Goal: Communication & Community: Ask a question

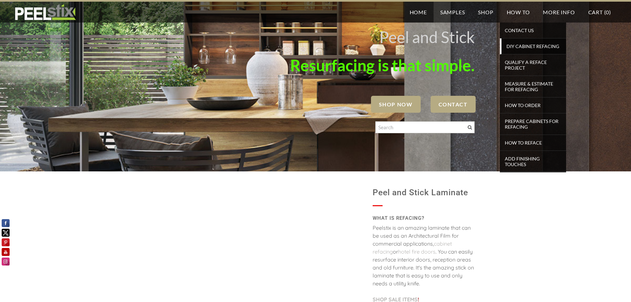
click at [522, 45] on span "DIY Cabinet Refacing" at bounding box center [533, 46] width 61 height 9
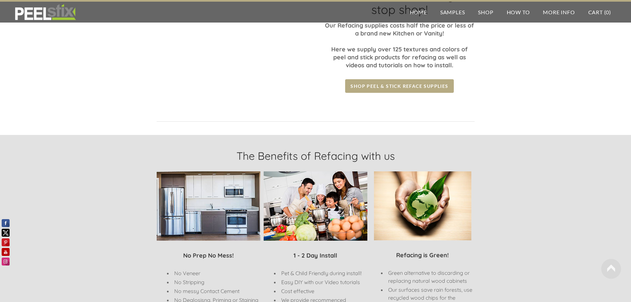
scroll to position [66, 0]
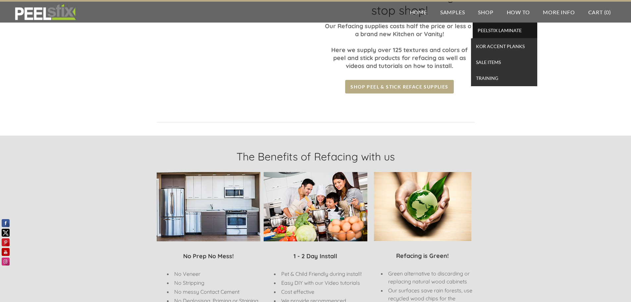
click at [496, 30] on span "PEELSTIX Laminate" at bounding box center [504, 30] width 61 height 9
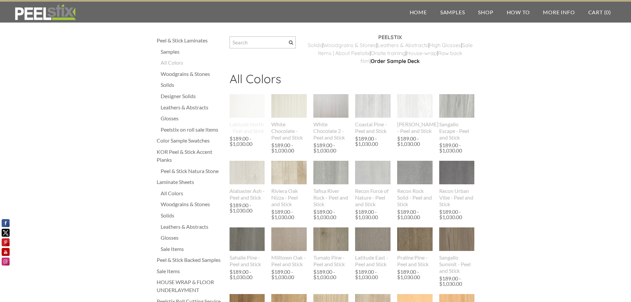
click at [246, 108] on img at bounding box center [246, 106] width 35 height 24
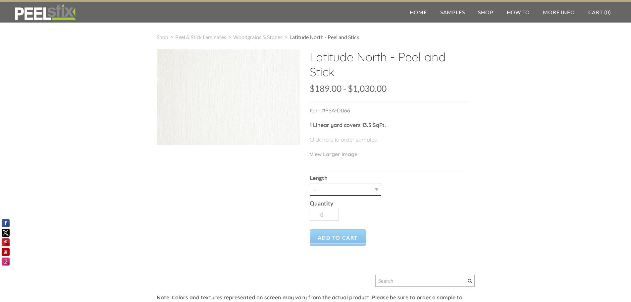
click at [375, 189] on select "-- 3LY 10LY 15LY 30LY" at bounding box center [344, 189] width 71 height 12
select select "3LY"
click at [309, 183] on select "-- 3LY 10LY 15LY 30LY" at bounding box center [344, 189] width 71 height 12
type input "1"
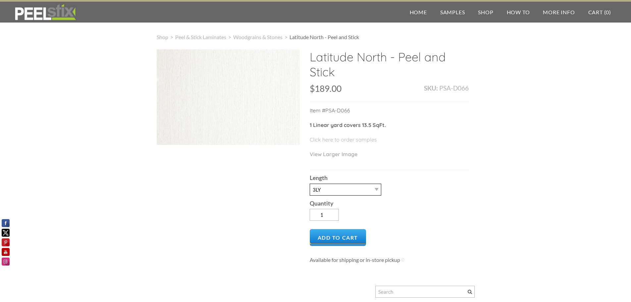
click at [375, 190] on select "-- 3LY 10LY 15LY 30LY" at bounding box center [344, 189] width 71 height 12
select select "10LY"
click at [309, 183] on select "-- 3LY 10LY 15LY 30LY" at bounding box center [344, 189] width 71 height 12
click at [203, 38] on span "Peel & Stick Laminates" at bounding box center [200, 37] width 51 height 6
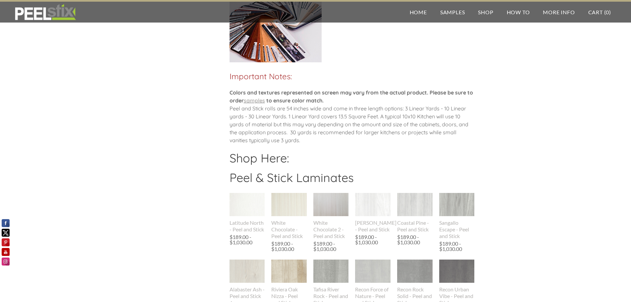
scroll to position [377, 0]
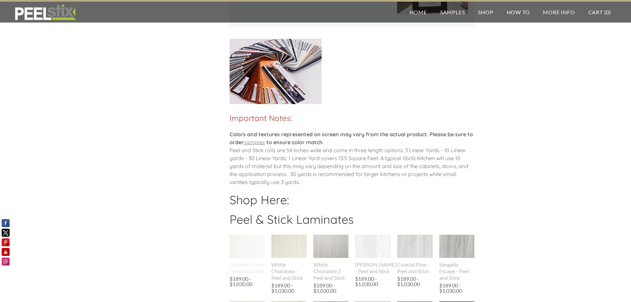
click at [241, 250] on img at bounding box center [246, 246] width 35 height 24
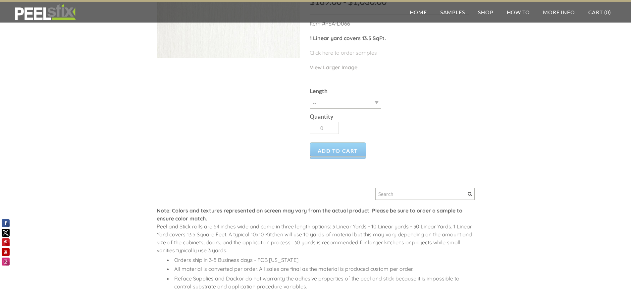
scroll to position [66, 0]
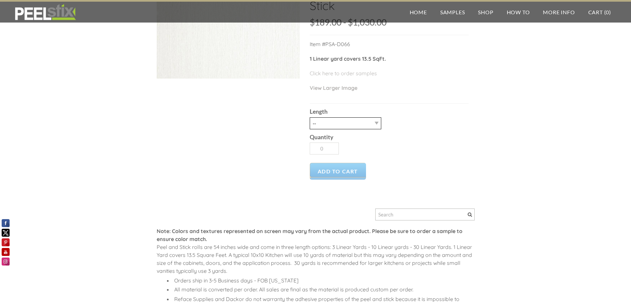
click at [368, 122] on select "-- 3LY 10LY 15LY 30LY" at bounding box center [344, 123] width 71 height 12
select select "10LY"
click at [309, 117] on select "-- 3LY 10LY 15LY 30LY" at bounding box center [344, 123] width 71 height 12
type input "1"
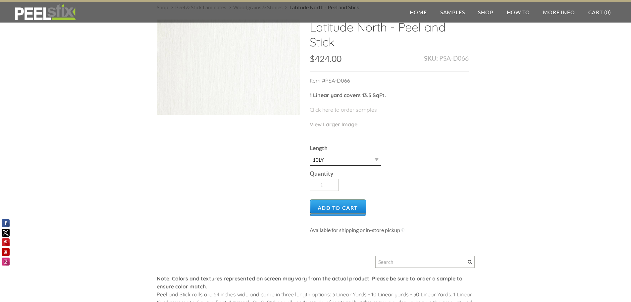
scroll to position [0, 0]
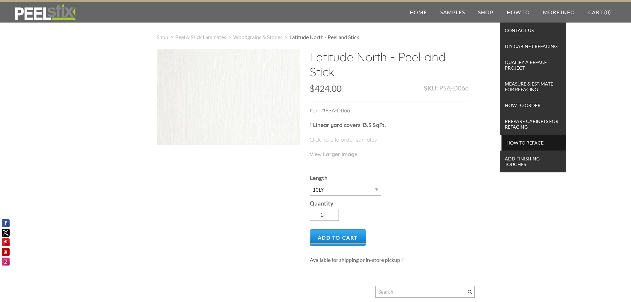
click at [522, 142] on span "How To Reface" at bounding box center [533, 142] width 61 height 9
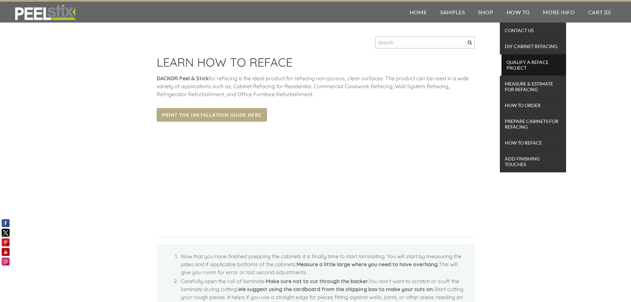
click at [511, 64] on span "Qualify a Reface Project" at bounding box center [533, 65] width 61 height 15
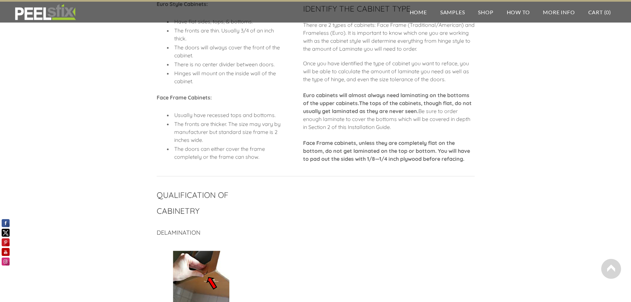
scroll to position [66, 0]
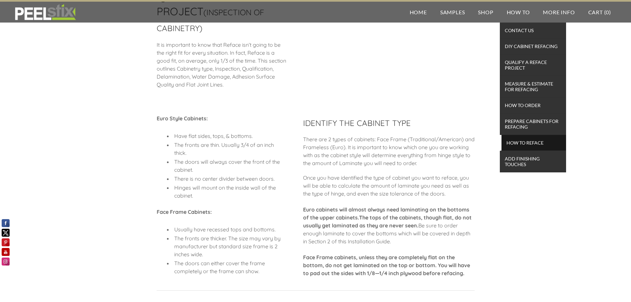
click at [530, 142] on span "How To Reface" at bounding box center [533, 142] width 61 height 9
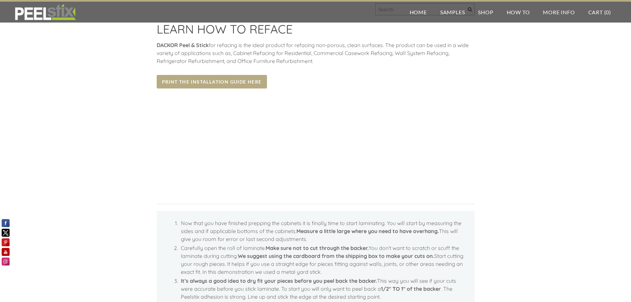
scroll to position [132, 0]
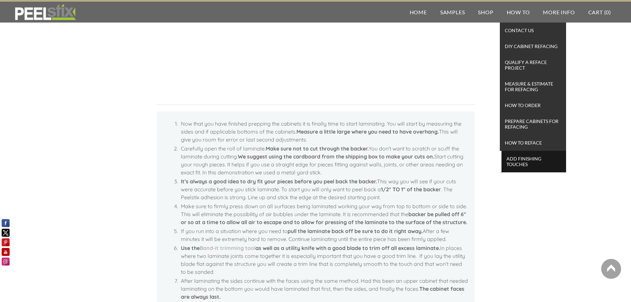
click at [518, 162] on span "Add Finishing Touches" at bounding box center [533, 161] width 61 height 15
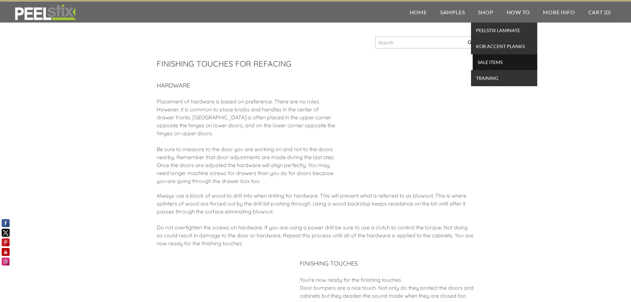
click at [496, 63] on span "SALE ITEMS" at bounding box center [504, 62] width 61 height 9
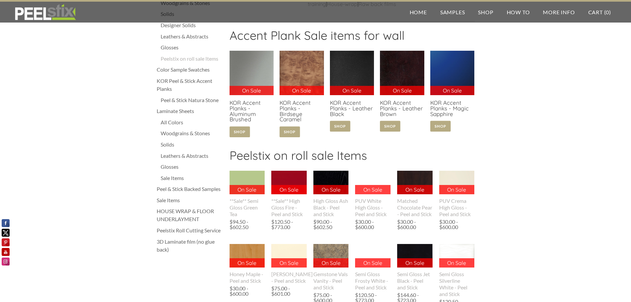
scroll to position [99, 0]
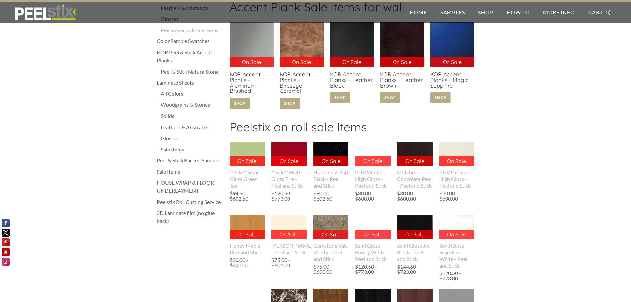
click at [186, 201] on div "Peelstix Roll Cutting Service" at bounding box center [190, 202] width 66 height 8
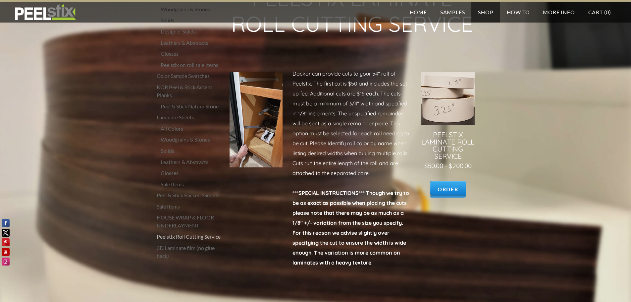
scroll to position [73, 0]
click at [167, 147] on div "Solids" at bounding box center [192, 151] width 62 height 8
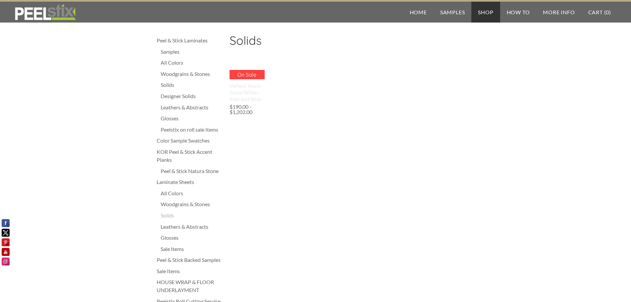
click at [249, 84] on div "Perfect Touch Snow White - Peel and Stick" at bounding box center [246, 92] width 35 height 20
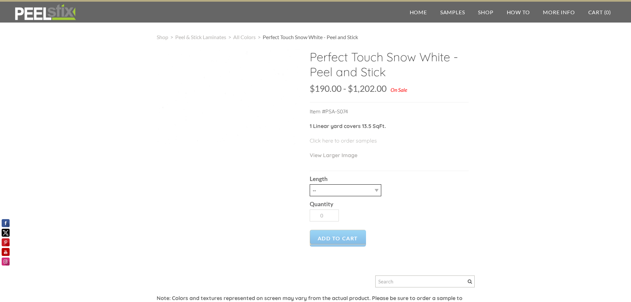
click at [374, 189] on select "-- 3LY 10LY 15LY 30LY Five sheets of 4'X8' HPL" at bounding box center [344, 190] width 71 height 12
select select "10LY"
click at [309, 184] on select "-- 3LY 10LY 15LY 30LY Five sheets of 4'X8' HPL" at bounding box center [344, 190] width 71 height 12
type input "1"
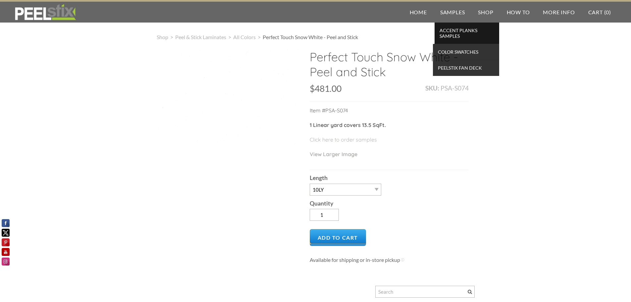
click at [455, 33] on span "Accent Planks Samples" at bounding box center [466, 33] width 61 height 15
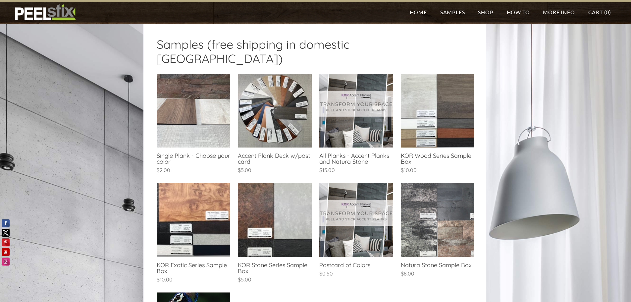
scroll to position [165, 0]
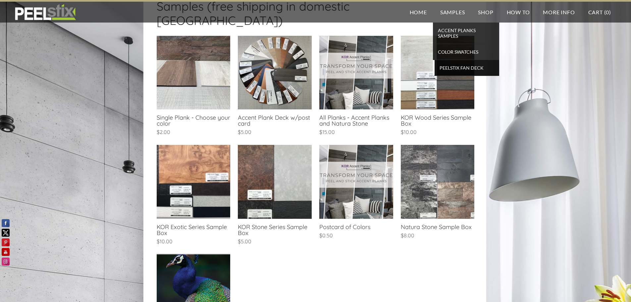
click at [454, 68] on span "Peelstix Fan Deck" at bounding box center [466, 67] width 61 height 9
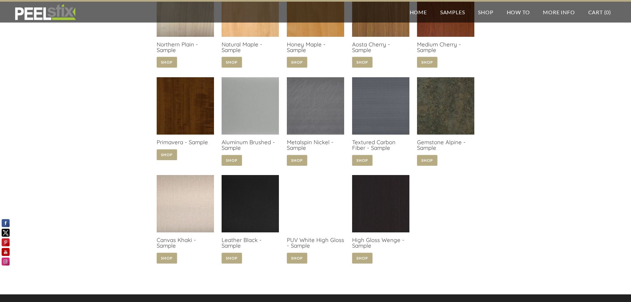
scroll to position [572, 0]
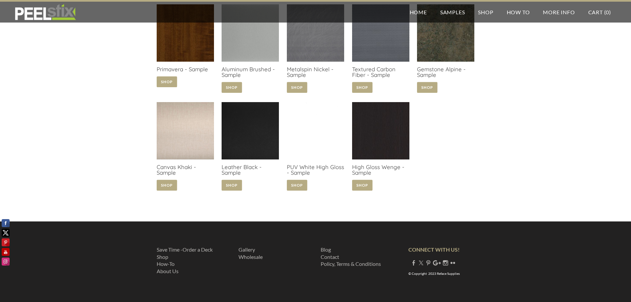
click at [316, 139] on link at bounding box center [315, 147] width 57 height 90
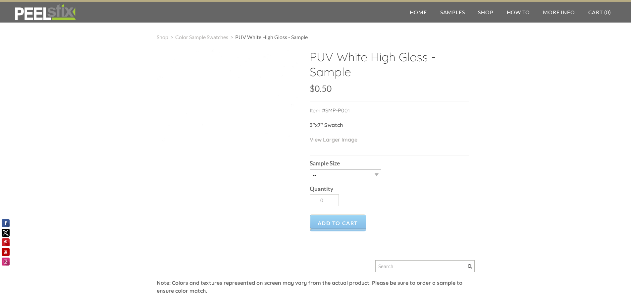
click at [373, 175] on select "-- 2.5" X 7" (No Peel and Stick) Swatch" at bounding box center [344, 175] width 71 height 12
select select "2.5" X 7" (No Peel and Stick) Swatch"
click at [309, 169] on select "-- 2.5" X 7" (No Peel and Stick) Swatch" at bounding box center [344, 175] width 71 height 12
type input "1"
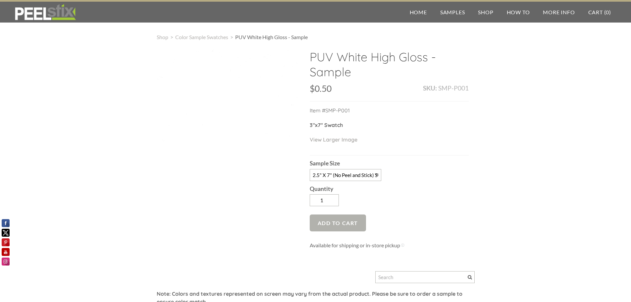
click at [338, 224] on span "Add to Cart" at bounding box center [337, 222] width 57 height 17
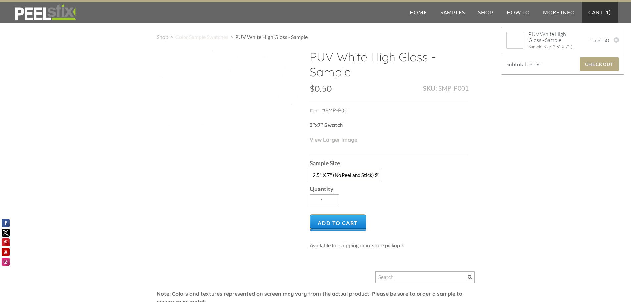
click at [208, 38] on span "Color Sample Swatches" at bounding box center [201, 37] width 53 height 6
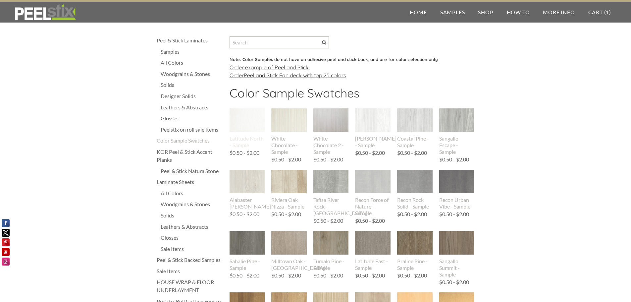
click at [244, 120] on img at bounding box center [246, 120] width 35 height 24
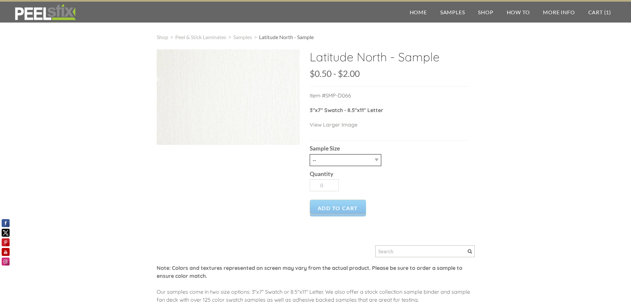
click at [336, 160] on select "-- 2.5" X 7" (No Peel and Stick) Swatch 8.5" X 11" (No Peel and Stick) Letter" at bounding box center [344, 160] width 71 height 12
select select "2.5" X 7" (No Peel and Stick) Swatch"
click at [309, 154] on select "-- 2.5" X 7" (No Peel and Stick) Swatch 8.5" X 11" (No Peel and Stick) Letter" at bounding box center [344, 160] width 71 height 12
type input "1"
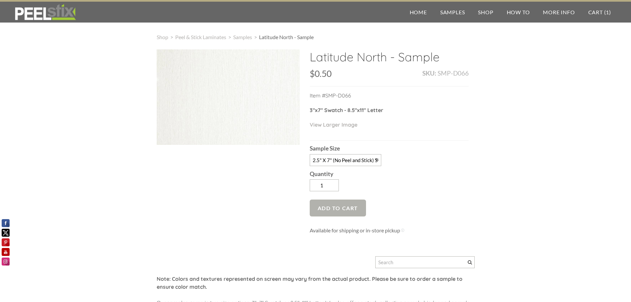
click at [334, 206] on span "Add to Cart" at bounding box center [337, 207] width 57 height 17
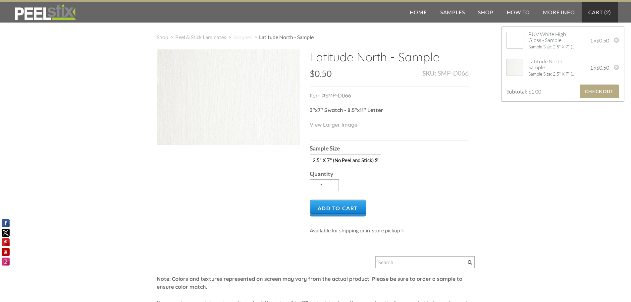
click at [240, 38] on span "Samples" at bounding box center [242, 37] width 19 height 6
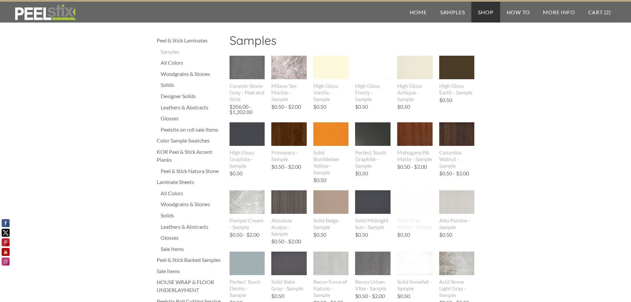
click at [405, 206] on img at bounding box center [414, 202] width 35 height 24
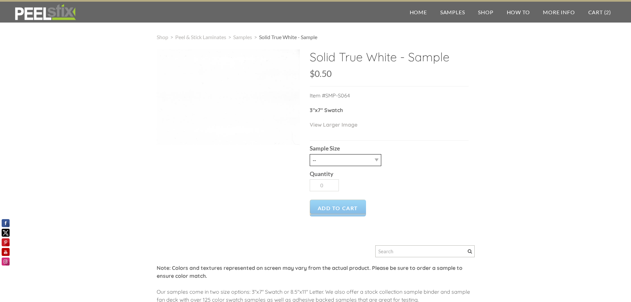
click at [366, 164] on select "-- 2.5" X 7" (No Peel and Stick) Swatch" at bounding box center [344, 160] width 71 height 12
select select "2.5" X 7" (No Peel and Stick) Swatch"
click at [309, 154] on select "-- 2.5" X 7" (No Peel and Stick) Swatch" at bounding box center [344, 160] width 71 height 12
type input "1"
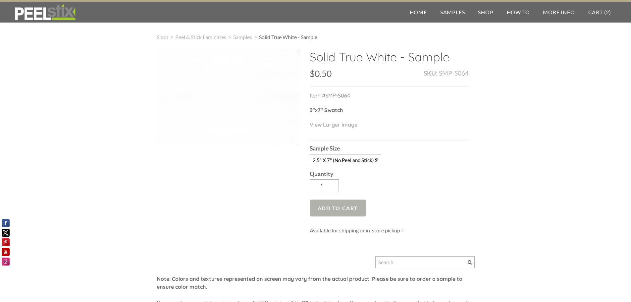
click at [326, 207] on span "Add to Cart" at bounding box center [337, 207] width 57 height 17
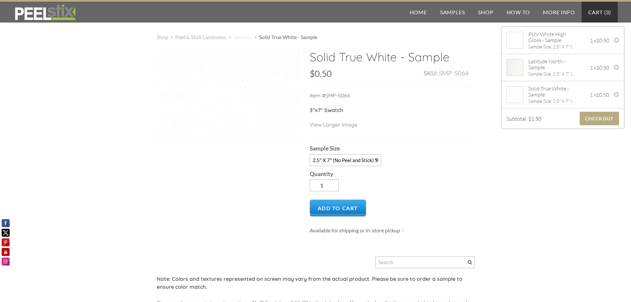
click at [243, 39] on span "Samples" at bounding box center [242, 37] width 19 height 6
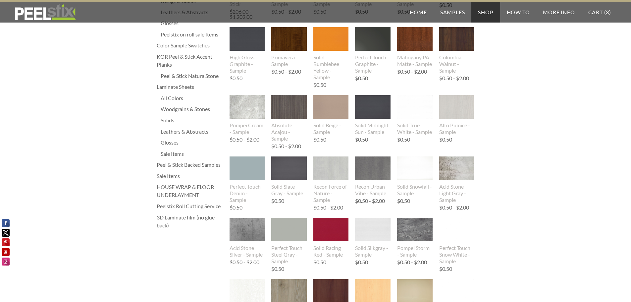
scroll to position [132, 0]
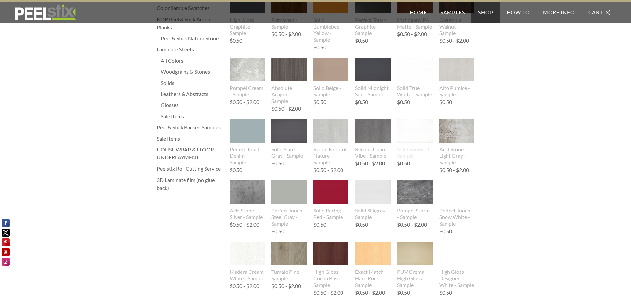
click at [413, 133] on img at bounding box center [414, 131] width 35 height 24
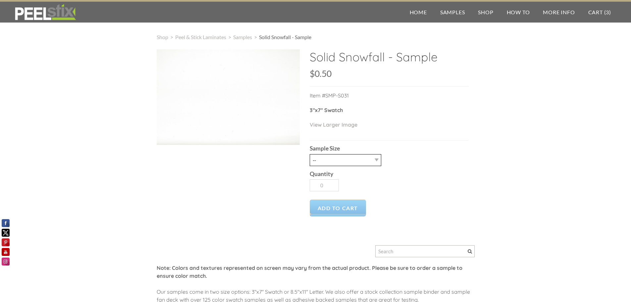
click at [369, 162] on select "-- 2.5" X 7" (No Peel and Stick) Swatch" at bounding box center [344, 160] width 71 height 12
select select "2.5" X 7" (No Peel and Stick) Swatch"
click at [309, 154] on select "-- 2.5" X 7" (No Peel and Stick) Swatch" at bounding box center [344, 160] width 71 height 12
type input "1"
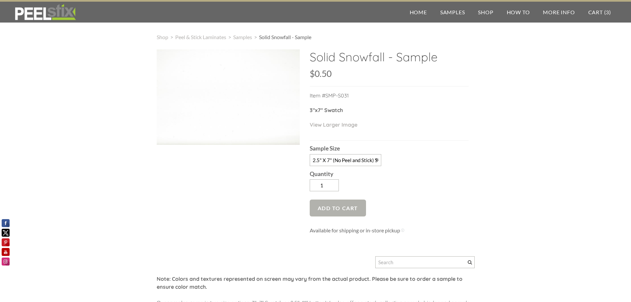
click at [328, 208] on span "Add to Cart" at bounding box center [337, 207] width 57 height 17
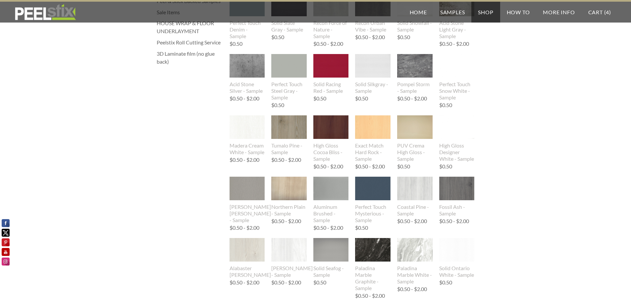
scroll to position [331, 0]
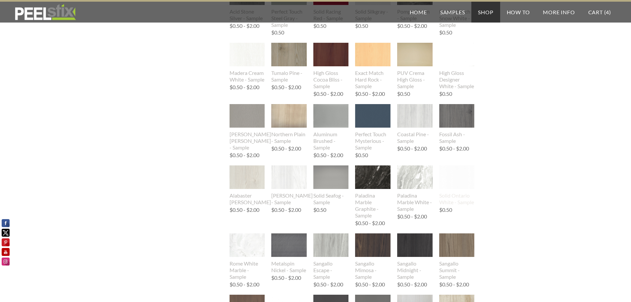
click at [459, 178] on img at bounding box center [456, 177] width 35 height 24
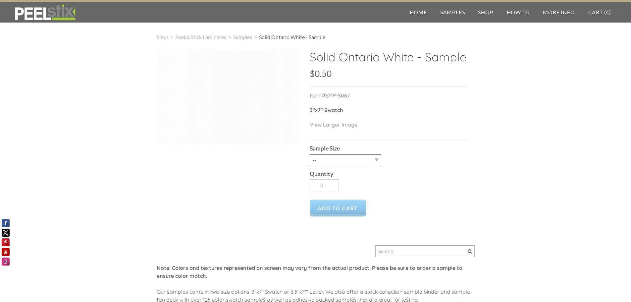
click at [364, 164] on select "-- 2.5" X 7" (No Peel and Stick) Swatch" at bounding box center [344, 160] width 71 height 12
select select "2.5" X 7" (No Peel and Stick) Swatch"
click at [309, 154] on select "-- 2.5" X 7" (No Peel and Stick) Swatch" at bounding box center [344, 160] width 71 height 12
type input "1"
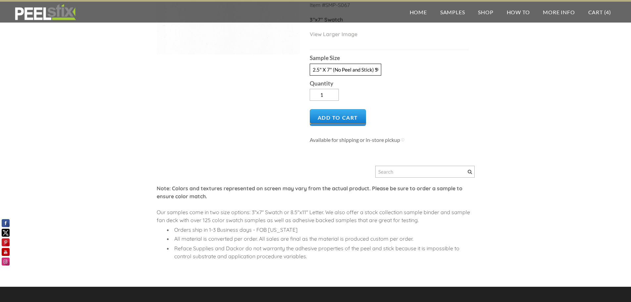
scroll to position [99, 0]
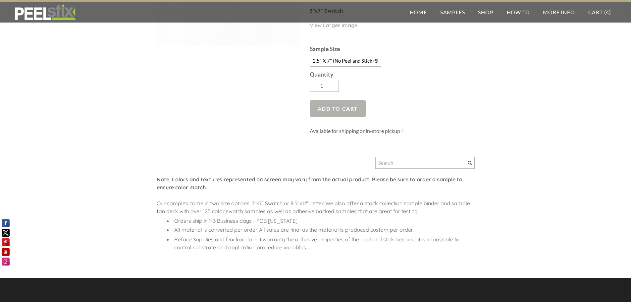
click at [347, 109] on span "Add to Cart" at bounding box center [337, 108] width 57 height 17
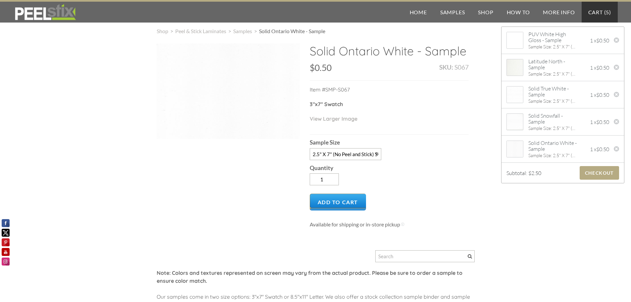
scroll to position [0, 0]
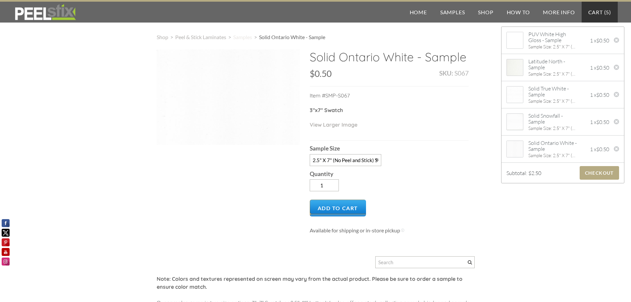
click at [244, 37] on span "Samples" at bounding box center [242, 37] width 19 height 6
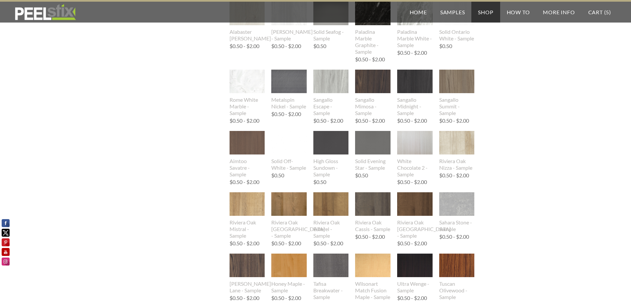
scroll to position [496, 0]
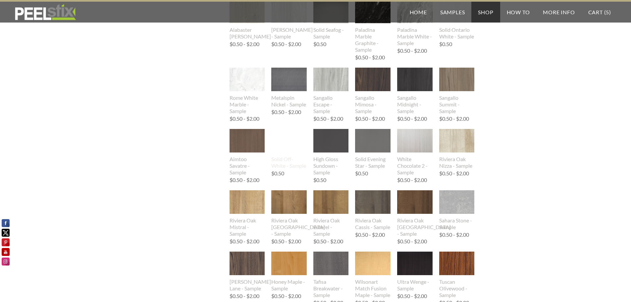
click at [291, 142] on img at bounding box center [288, 141] width 35 height 46
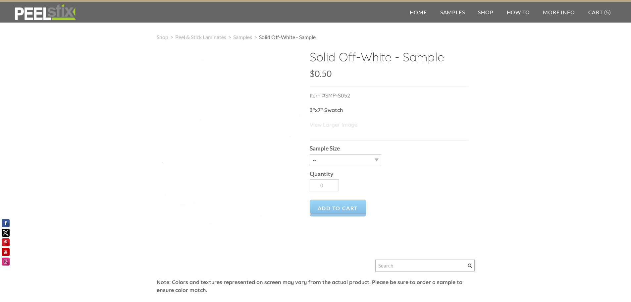
click at [338, 125] on link "View Larger Image" at bounding box center [333, 124] width 48 height 7
click at [374, 157] on select "-- 2.5" X 7" (No Peel and Stick) Swatch" at bounding box center [344, 160] width 71 height 12
select select "2.5" X 7" (No Peel and Stick) Swatch"
click at [309, 154] on select "-- 2.5" X 7" (No Peel and Stick) Swatch" at bounding box center [344, 160] width 71 height 12
type input "1"
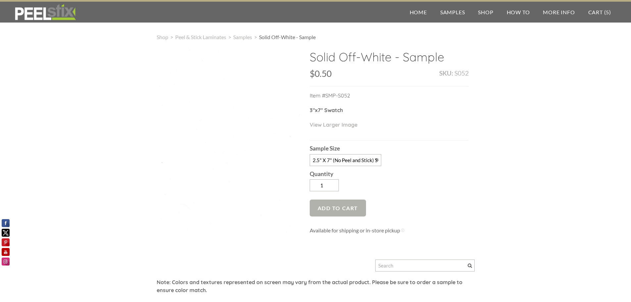
click at [328, 207] on span "Add to Cart" at bounding box center [337, 207] width 57 height 17
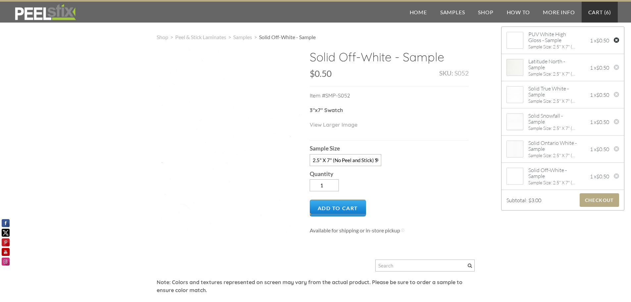
click at [613, 40] on div at bounding box center [616, 40] width 6 height 7
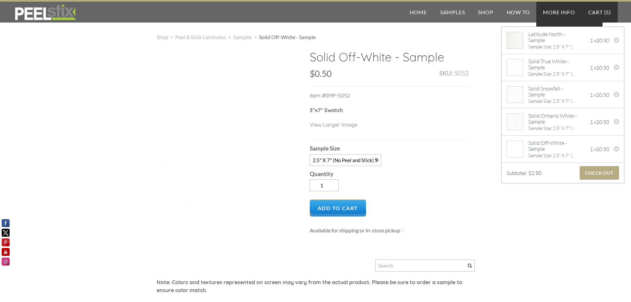
click at [555, 11] on link "More Info" at bounding box center [558, 12] width 45 height 21
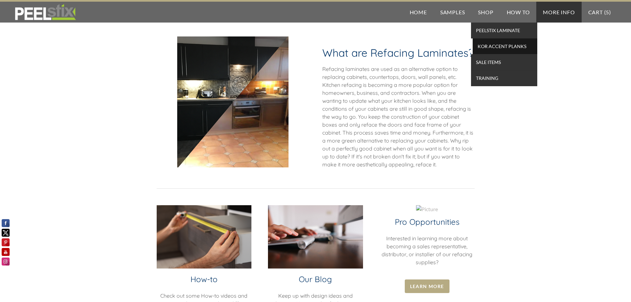
click at [492, 46] on span "KOR Accent Planks" at bounding box center [504, 46] width 61 height 9
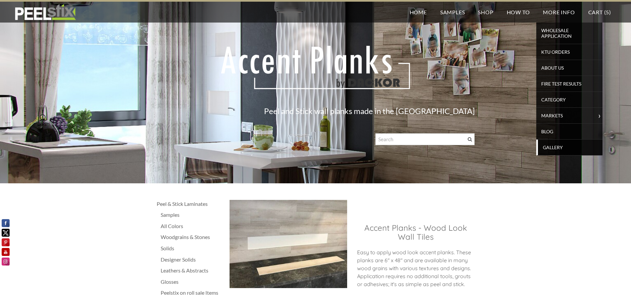
click at [553, 145] on span "Gallery" at bounding box center [569, 147] width 61 height 9
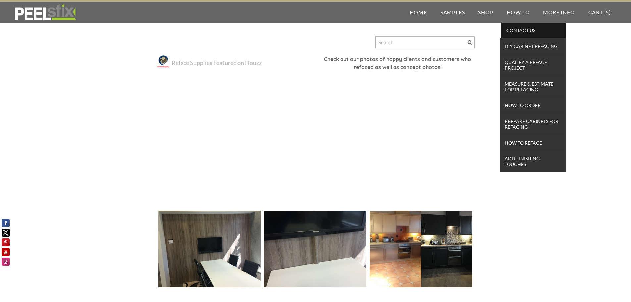
click at [522, 32] on span "Contact Us" at bounding box center [533, 30] width 61 height 9
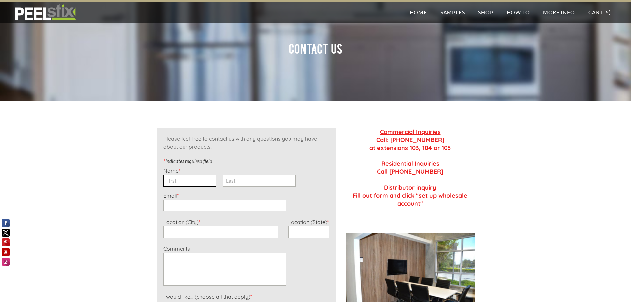
drag, startPoint x: 176, startPoint y: 178, endPoint x: 173, endPoint y: 175, distance: 4.0
click at [176, 178] on input "First" at bounding box center [189, 180] width 53 height 12
type input "[PERSON_NAME]"
type input "[EMAIL_ADDRESS][DOMAIN_NAME]"
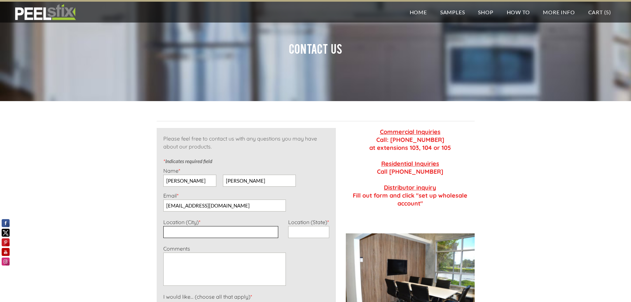
click at [231, 234] on input "Location (City) *" at bounding box center [220, 232] width 115 height 12
type input "Surprise"
click at [306, 237] on input "Location (State) *" at bounding box center [308, 232] width 41 height 12
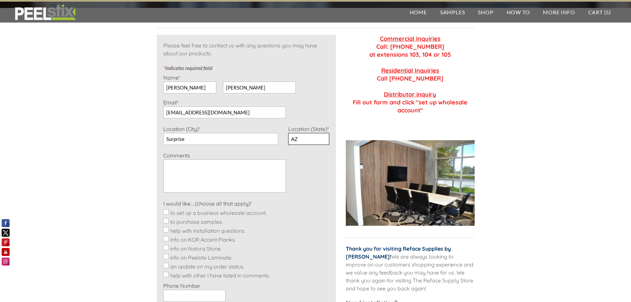
scroll to position [99, 0]
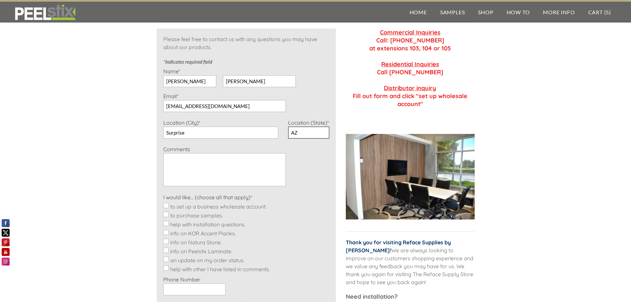
type input "AZ"
click at [166, 251] on input "info on Peelstix Laminate." at bounding box center [165, 249] width 5 height 5
checkbox input "true"
click at [180, 159] on textarea "Comments *" at bounding box center [224, 169] width 122 height 33
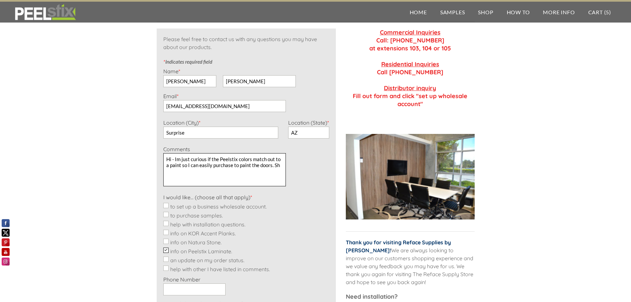
click at [169, 166] on textarea "Hi - Im just curious if the Peelstix colors match out to a paint so I can easil…" at bounding box center [224, 169] width 122 height 33
click at [220, 165] on textarea "Hi - Im just curious if the Peelstix colors match out to a major paint brand co…" at bounding box center [224, 169] width 122 height 33
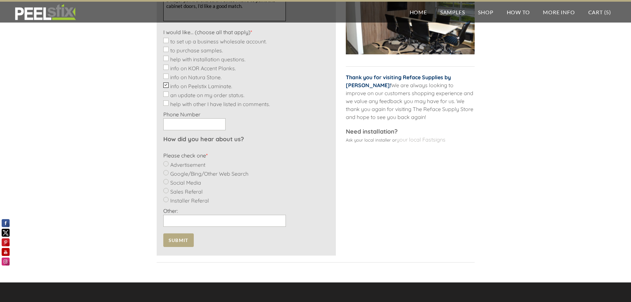
scroll to position [265, 0]
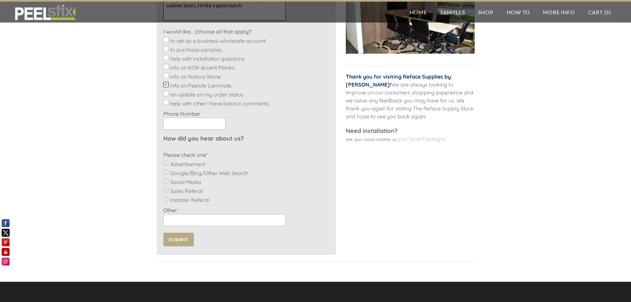
type textarea "Hi - I'm just curious if the Peelstix colors match out to a major paint brand c…"
click at [179, 219] on input "Other: *" at bounding box center [224, 220] width 122 height 12
click at [226, 219] on input "Used on a prior home about [DATE]" at bounding box center [224, 220] width 122 height 12
type input "Used on a prior home about [DATE]"
click at [179, 238] on span "Submit" at bounding box center [178, 239] width 30 height 14
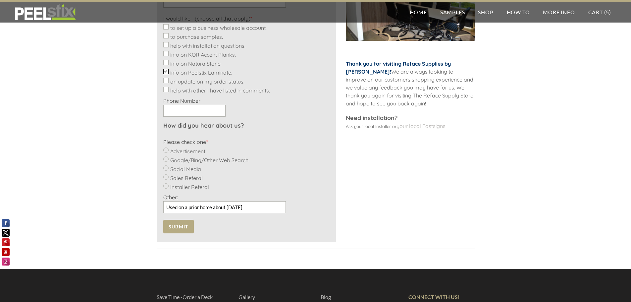
scroll to position [298, 0]
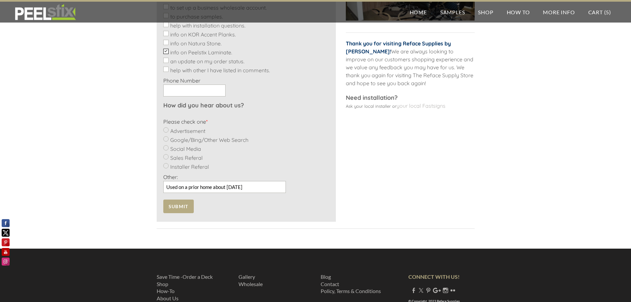
click at [165, 176] on label "Other: *" at bounding box center [170, 176] width 15 height 7
click at [165, 181] on input "Used on a prior home about [DATE]" at bounding box center [224, 187] width 122 height 12
click at [177, 204] on span "Submit" at bounding box center [178, 206] width 30 height 14
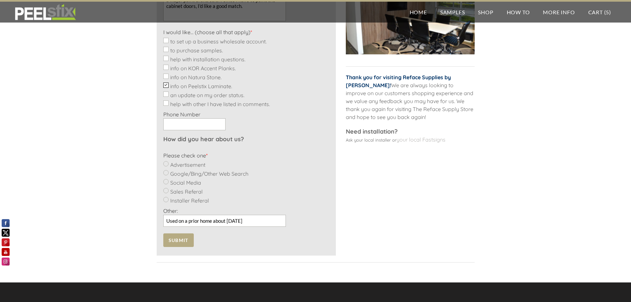
scroll to position [265, 0]
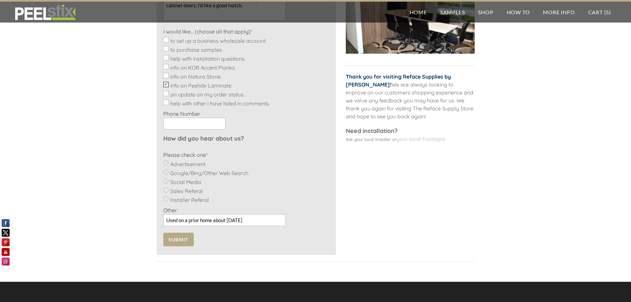
click at [165, 209] on label "Other: *" at bounding box center [170, 210] width 15 height 7
click at [165, 214] on input "Used on a prior home about [DATE]" at bounding box center [224, 220] width 122 height 12
click at [167, 173] on input "Google/Bing/Other Web Search" at bounding box center [165, 171] width 5 height 5
radio input "true"
click at [179, 238] on span "Submit" at bounding box center [178, 239] width 30 height 14
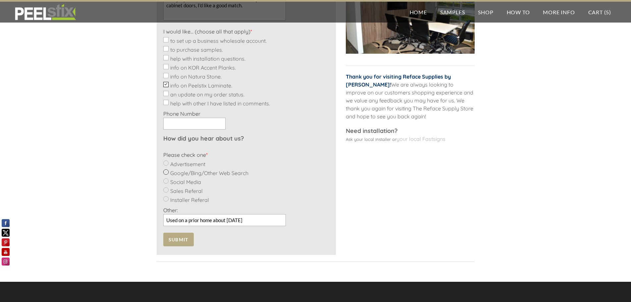
click at [165, 172] on td "Please feel free to contact us with any questions you may have about our produc…" at bounding box center [246, 59] width 189 height 392
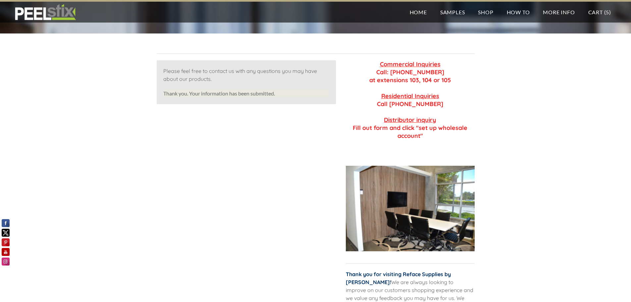
scroll to position [64, 0]
